Goal: Task Accomplishment & Management: Use online tool/utility

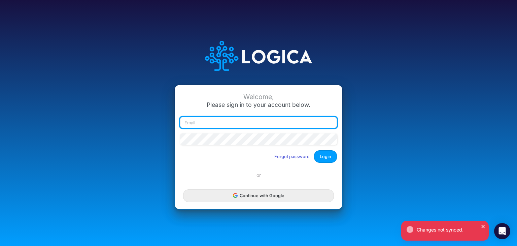
click at [259, 123] on input "email" at bounding box center [258, 122] width 157 height 11
type input "[PERSON_NAME][EMAIL_ADDRESS][DOMAIN_NAME]"
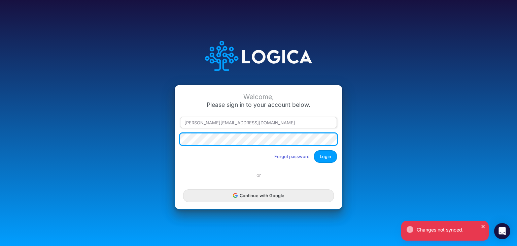
click at [314, 150] on button "Login" at bounding box center [325, 156] width 23 height 12
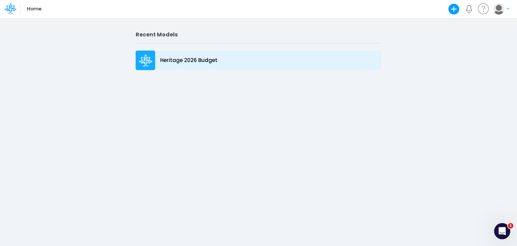
click at [209, 61] on p "Heritage 2026 Budget" at bounding box center [188, 61] width 57 height 8
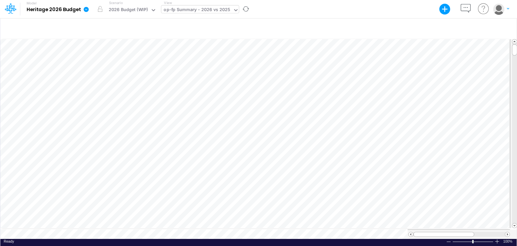
click at [191, 11] on div "op-fp Summary - 2026 vs 2025" at bounding box center [196, 10] width 67 height 8
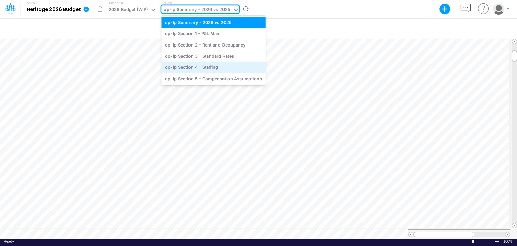
click at [217, 70] on div "op-fp Section 4 - Staffing" at bounding box center [213, 67] width 104 height 11
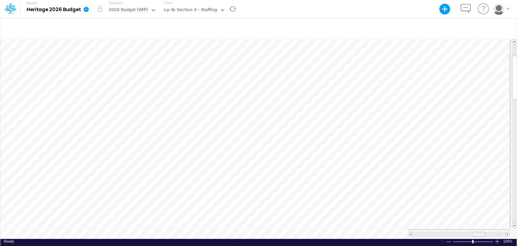
scroll to position [3, 0]
drag, startPoint x: 480, startPoint y: 233, endPoint x: 436, endPoint y: 232, distance: 44.1
click at [436, 232] on div at bounding box center [435, 233] width 14 height 5
drag, startPoint x: 481, startPoint y: 231, endPoint x: 432, endPoint y: 232, distance: 49.1
click at [436, 232] on div at bounding box center [435, 233] width 14 height 5
